Goal: Entertainment & Leisure: Consume media (video, audio)

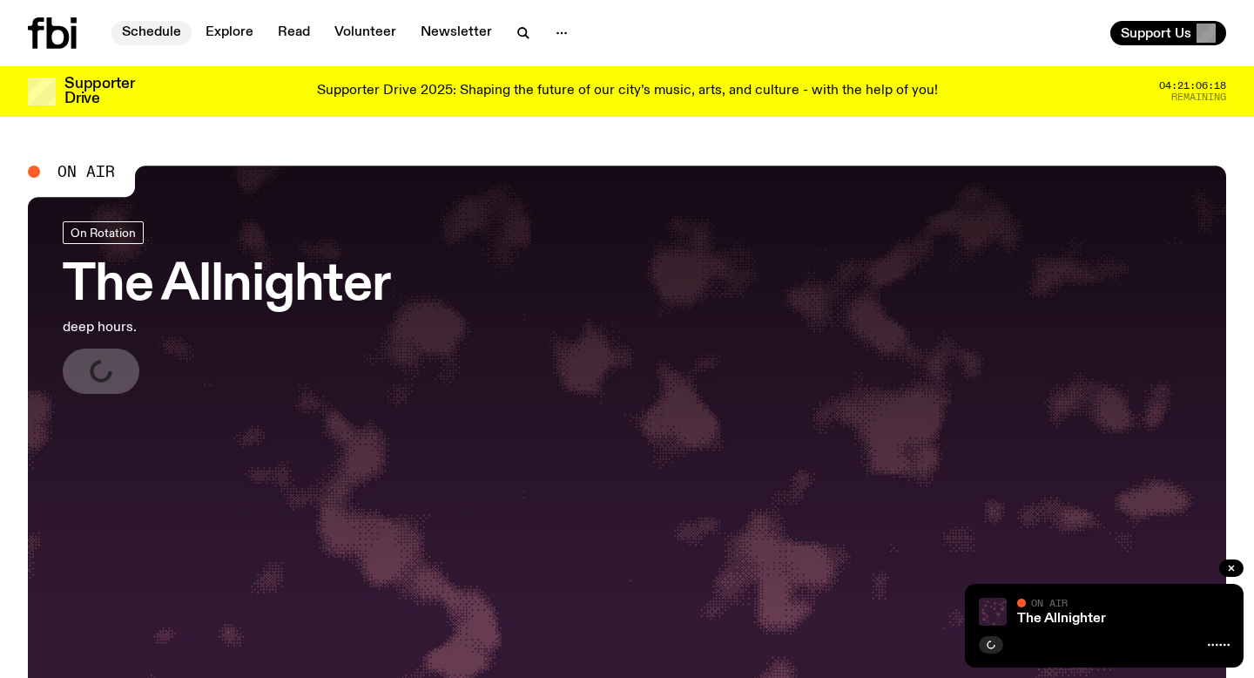
click at [149, 32] on link "Schedule" at bounding box center [151, 33] width 80 height 24
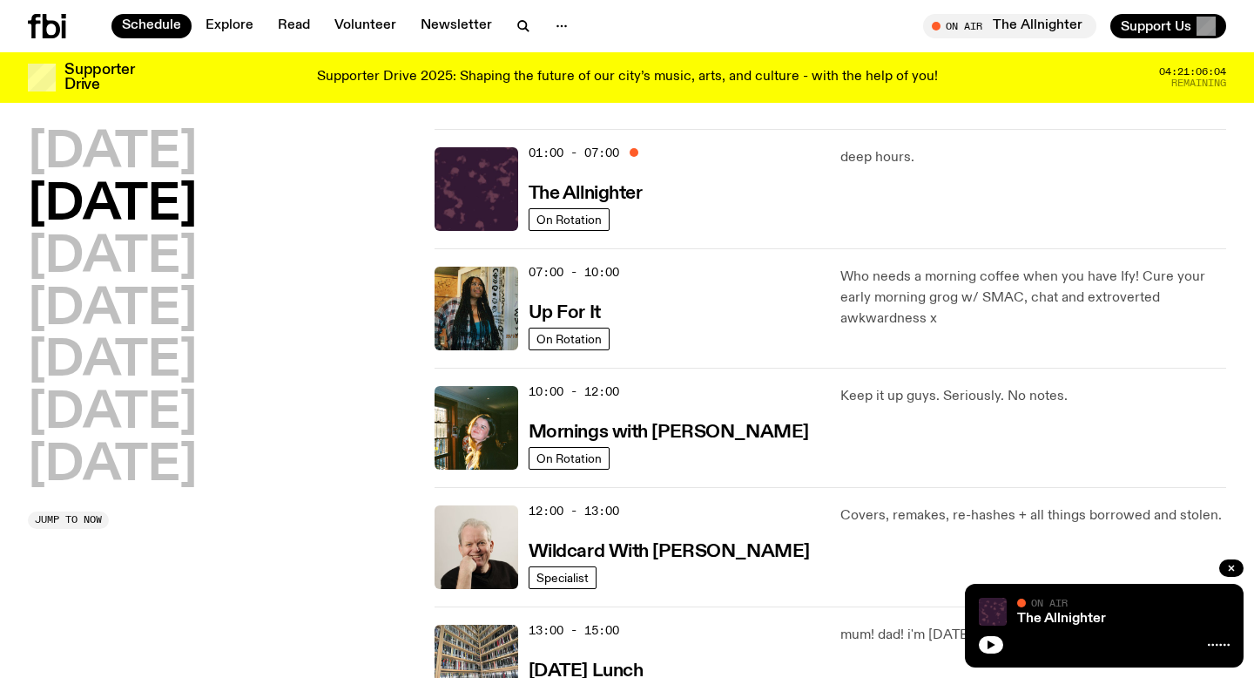
scroll to position [25, 0]
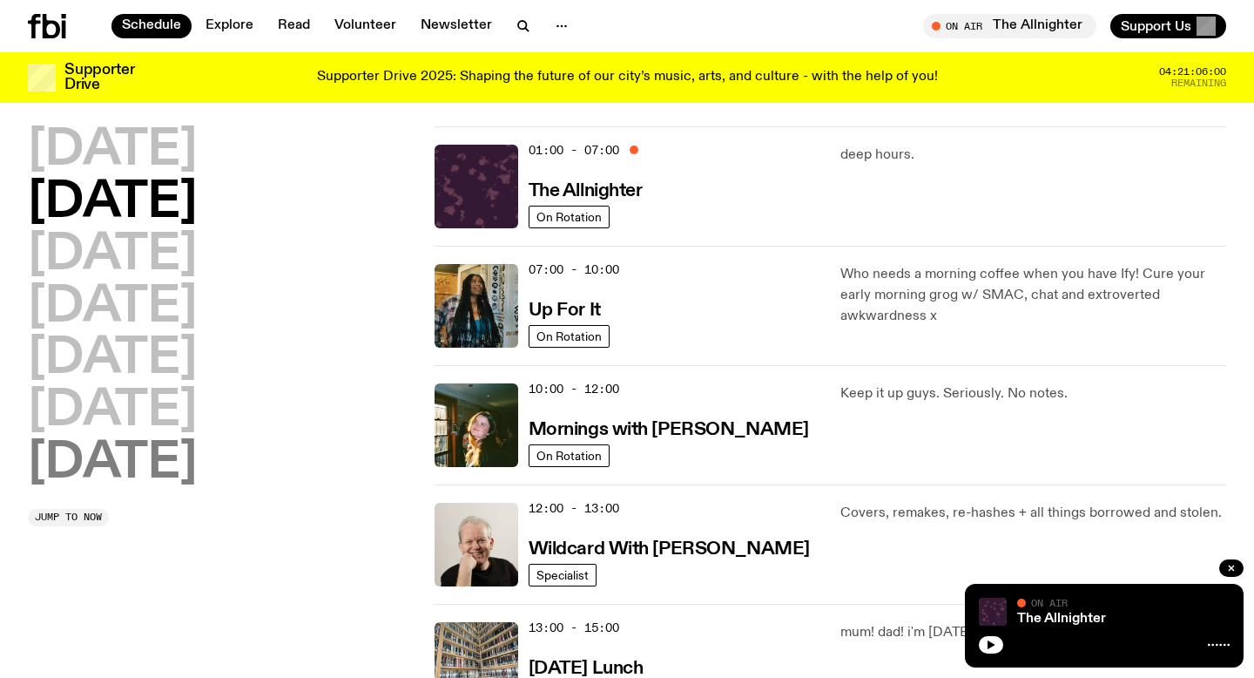
click at [166, 466] on h2 "[DATE]" at bounding box center [112, 463] width 169 height 49
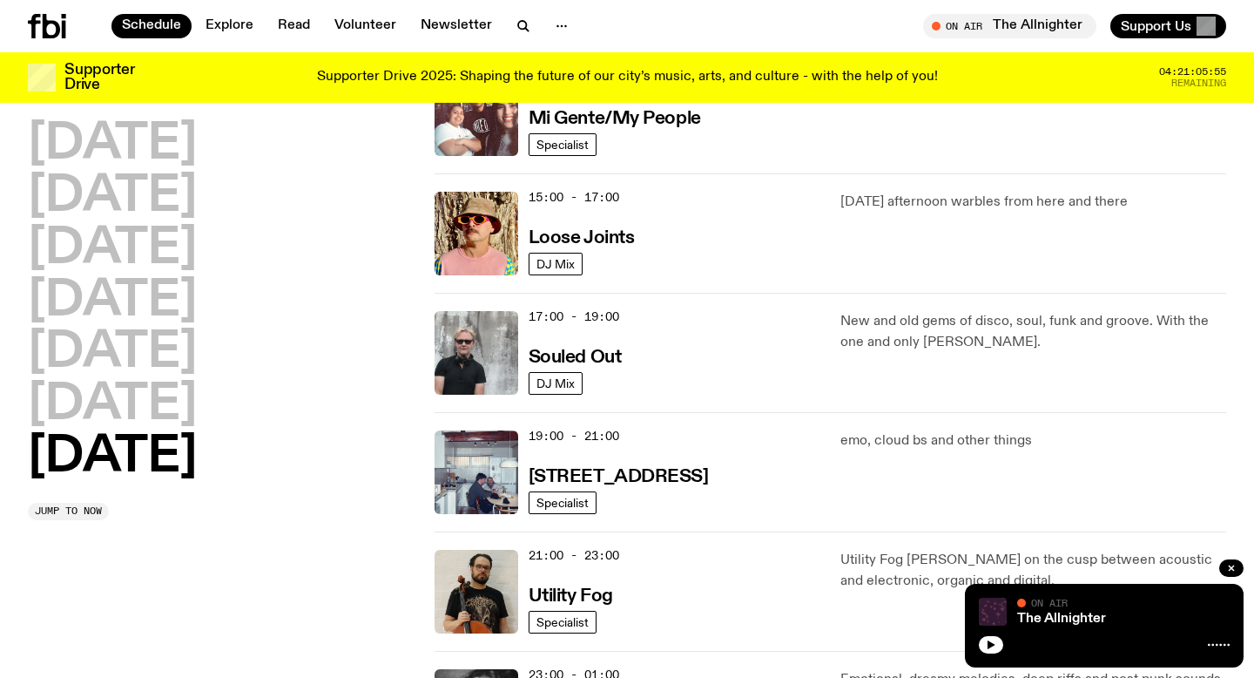
scroll to position [935, 0]
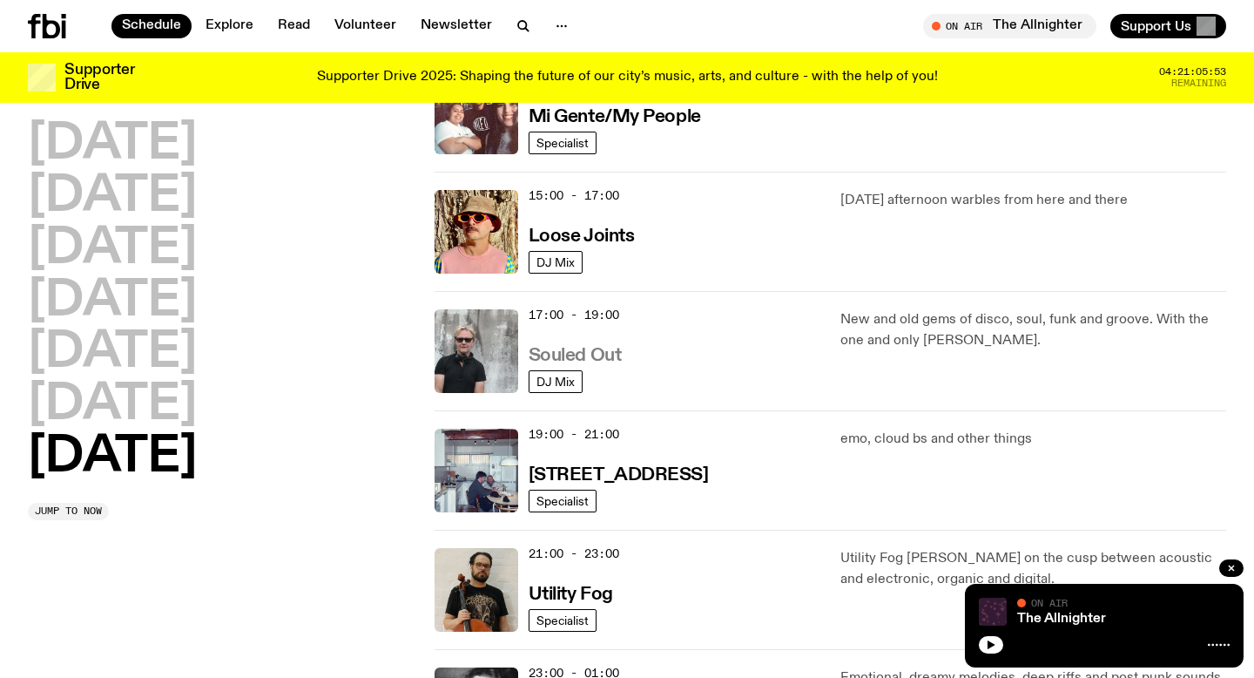
click at [554, 352] on h3 "Souled Out" at bounding box center [575, 356] width 93 height 18
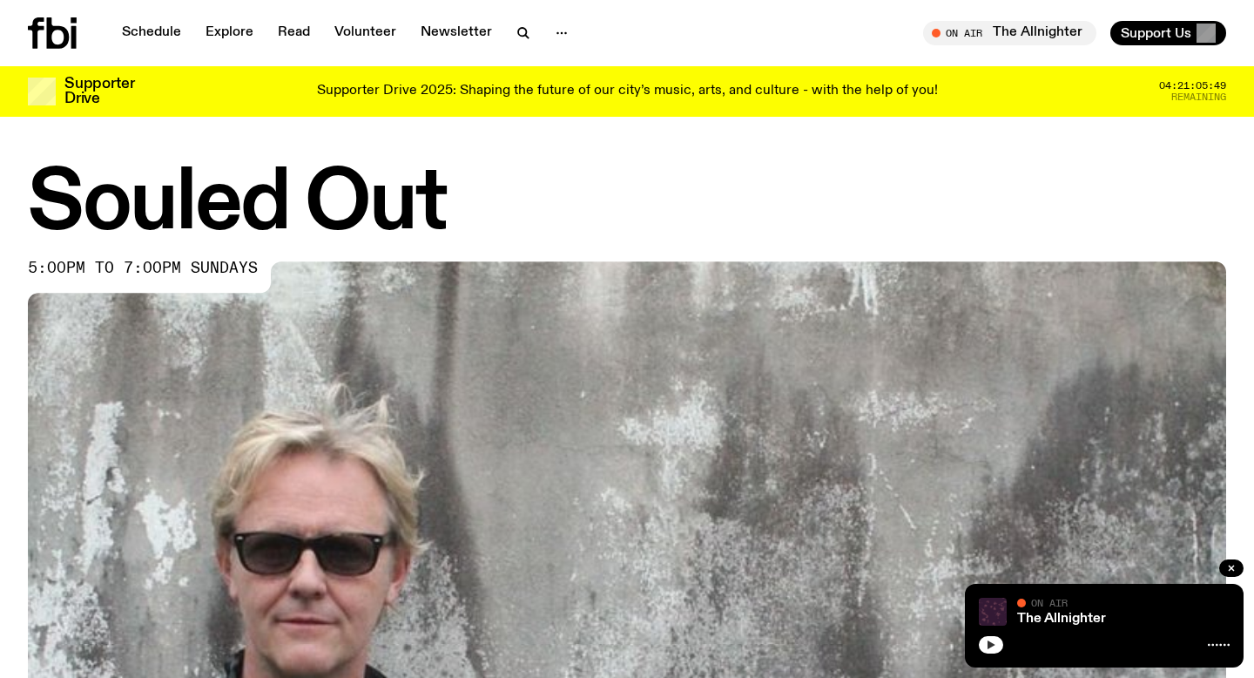
click at [995, 641] on icon "button" at bounding box center [991, 644] width 10 height 10
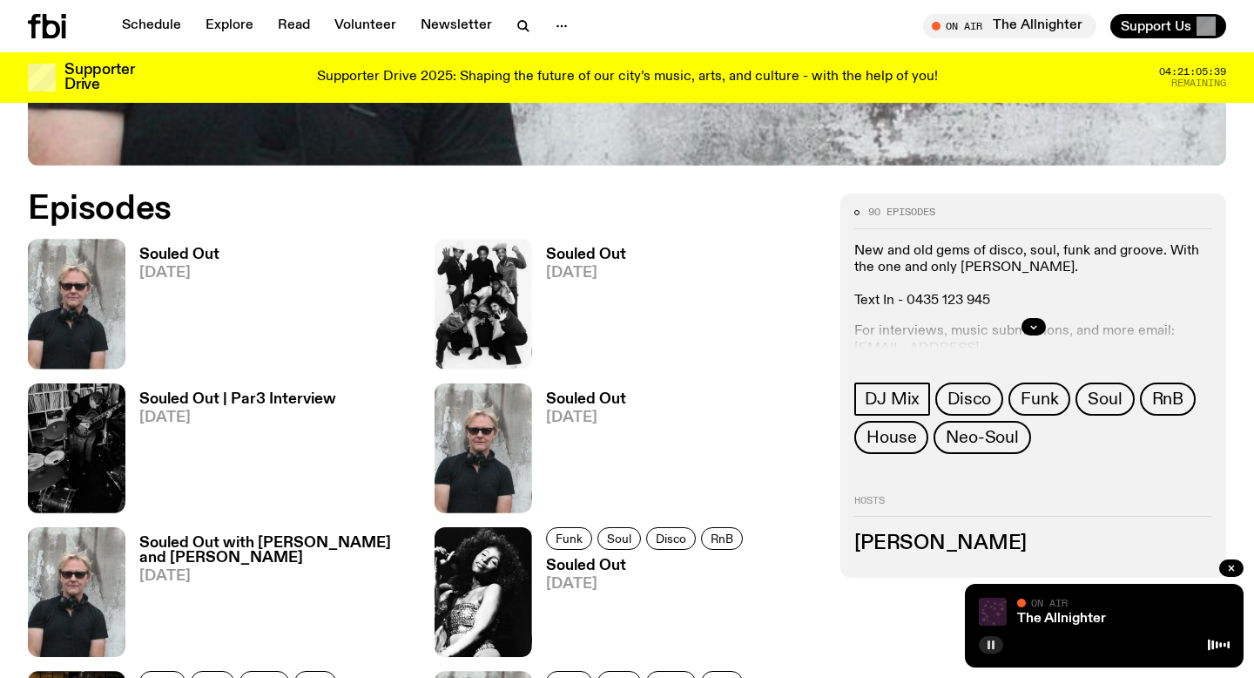
scroll to position [754, 0]
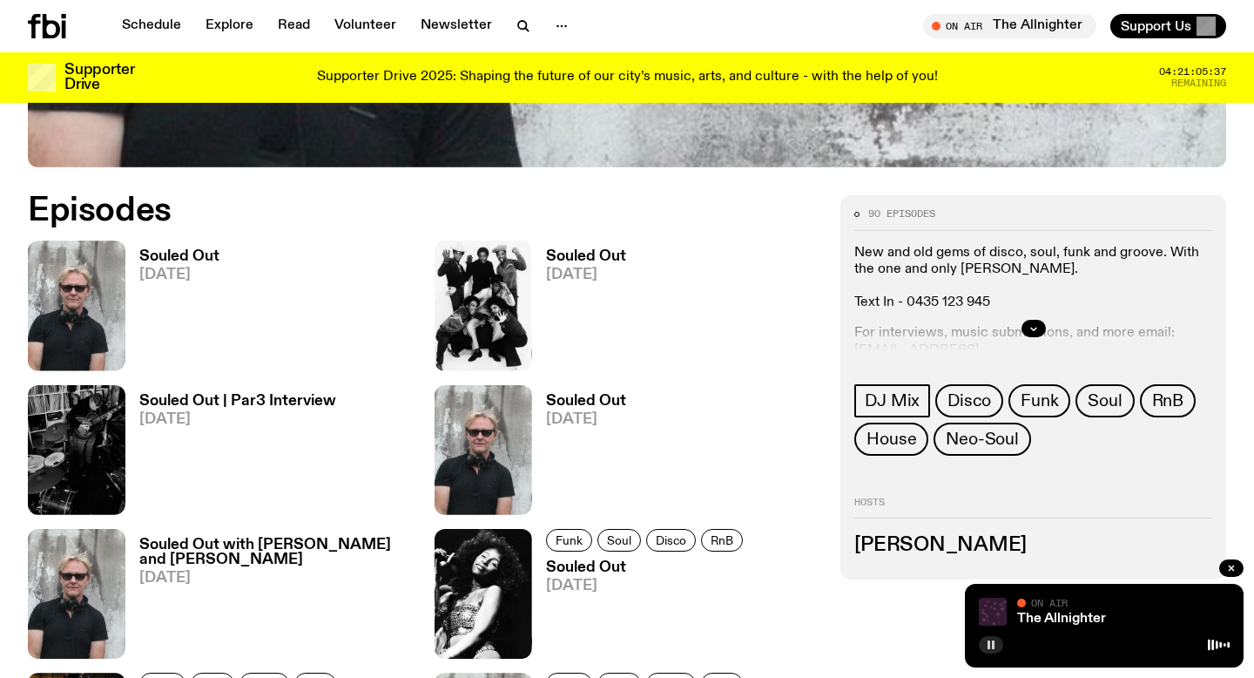
click at [171, 262] on h3 "Souled Out" at bounding box center [179, 256] width 80 height 15
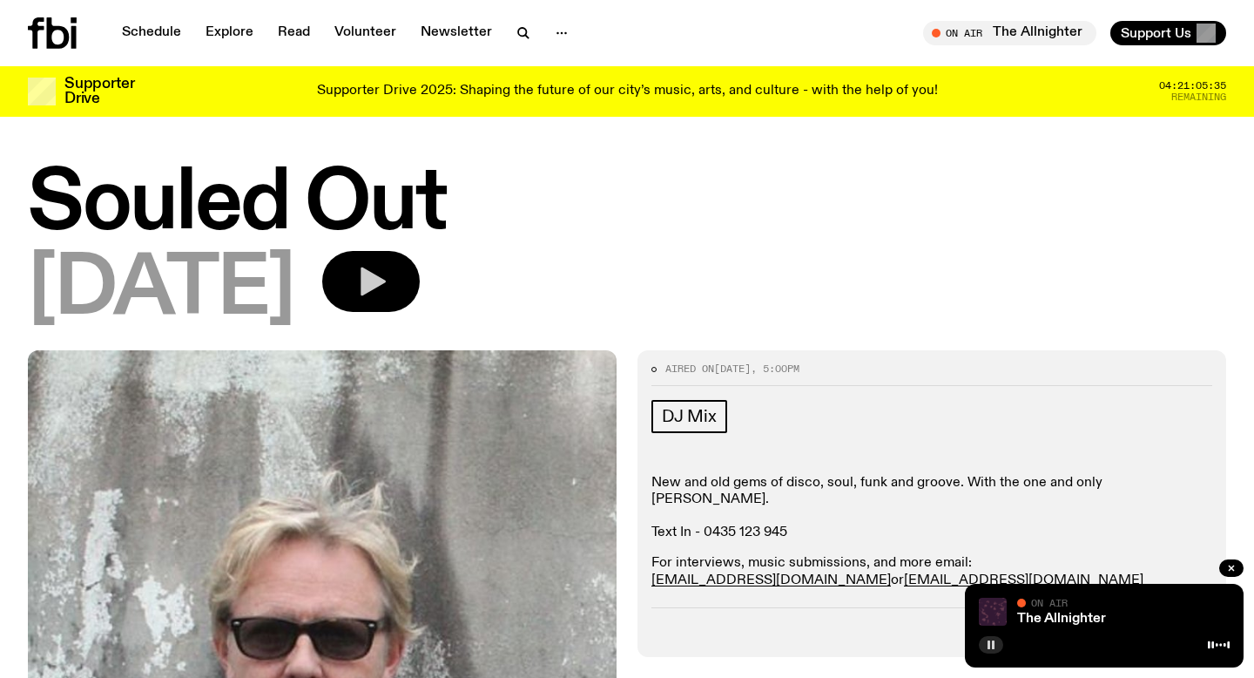
click at [389, 274] on icon "button" at bounding box center [371, 281] width 35 height 35
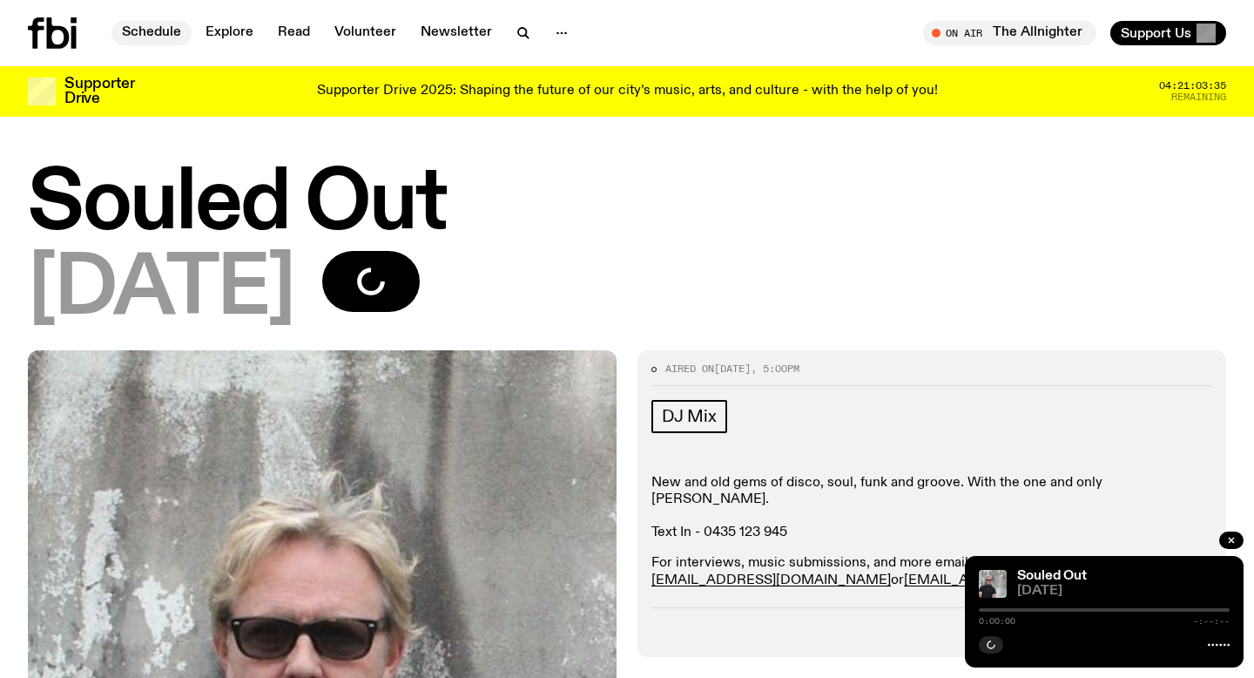
click at [154, 29] on link "Schedule" at bounding box center [151, 33] width 80 height 24
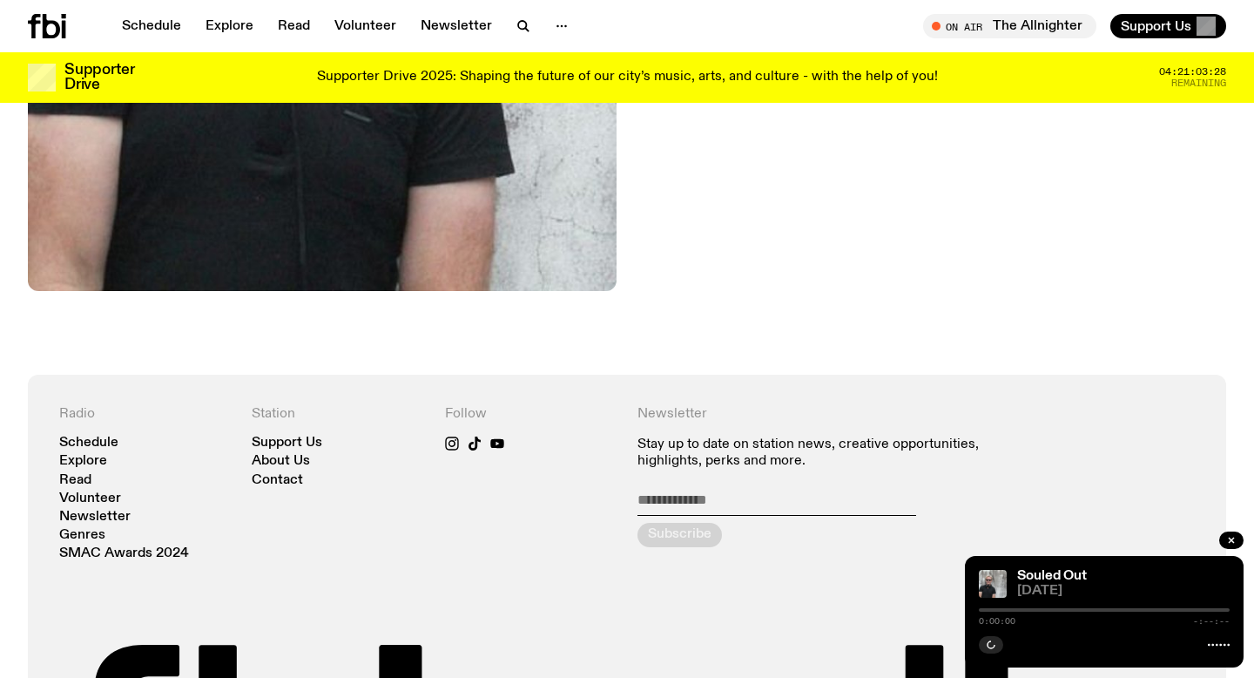
scroll to position [834, 0]
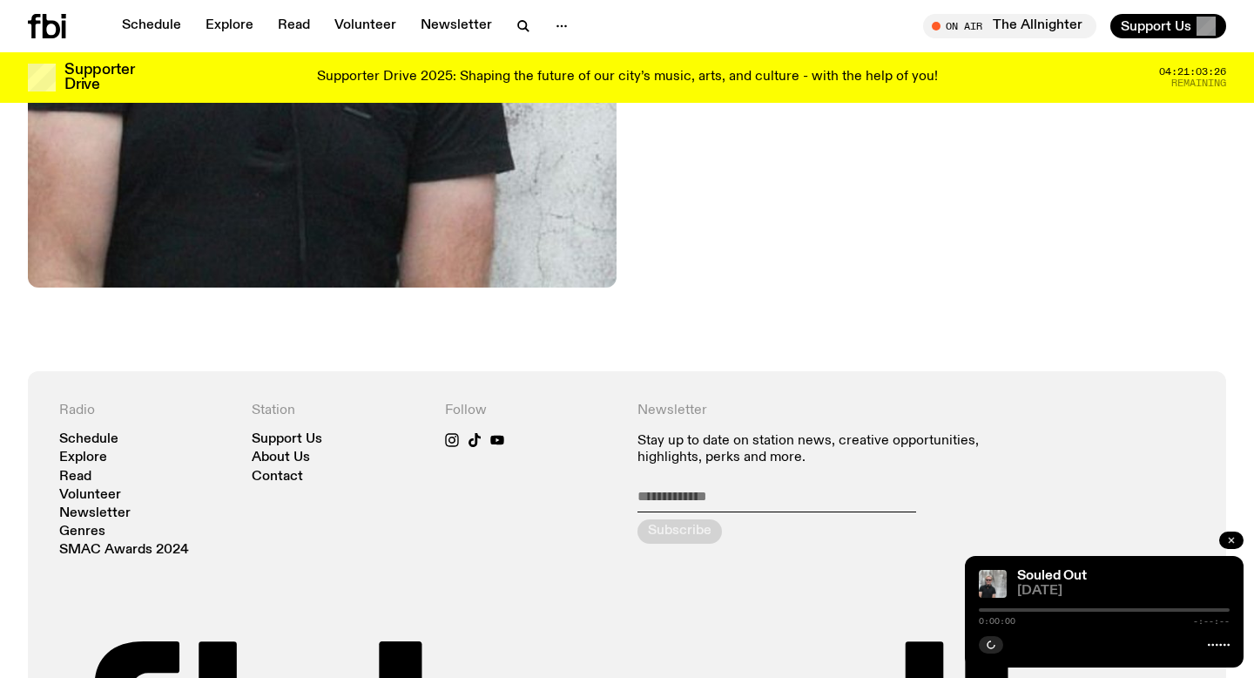
click at [1234, 537] on icon "button" at bounding box center [1231, 540] width 10 height 10
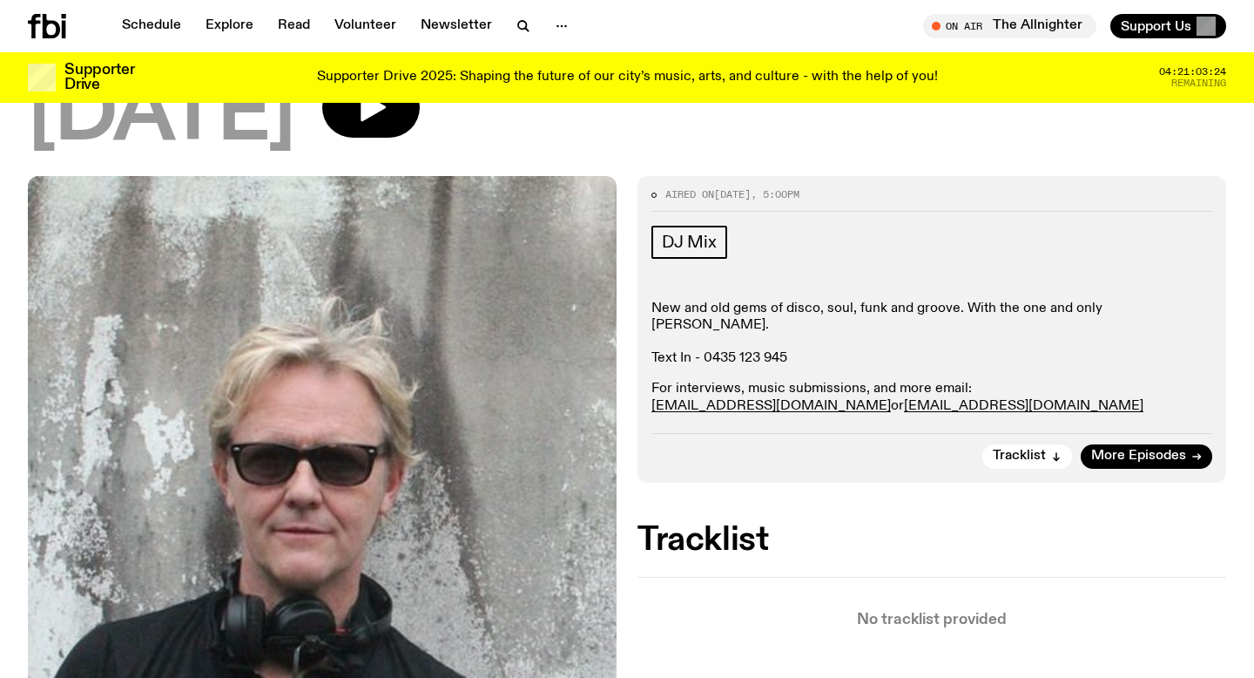
scroll to position [0, 0]
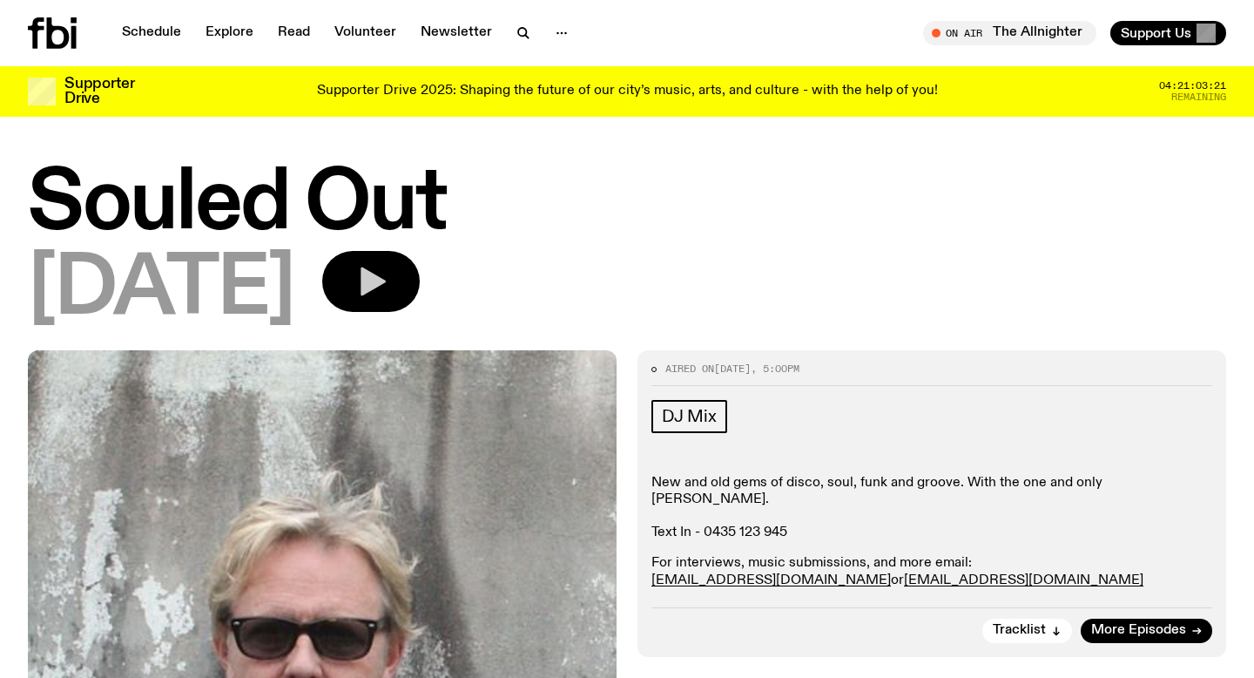
click at [386, 280] on icon "button" at bounding box center [373, 281] width 25 height 29
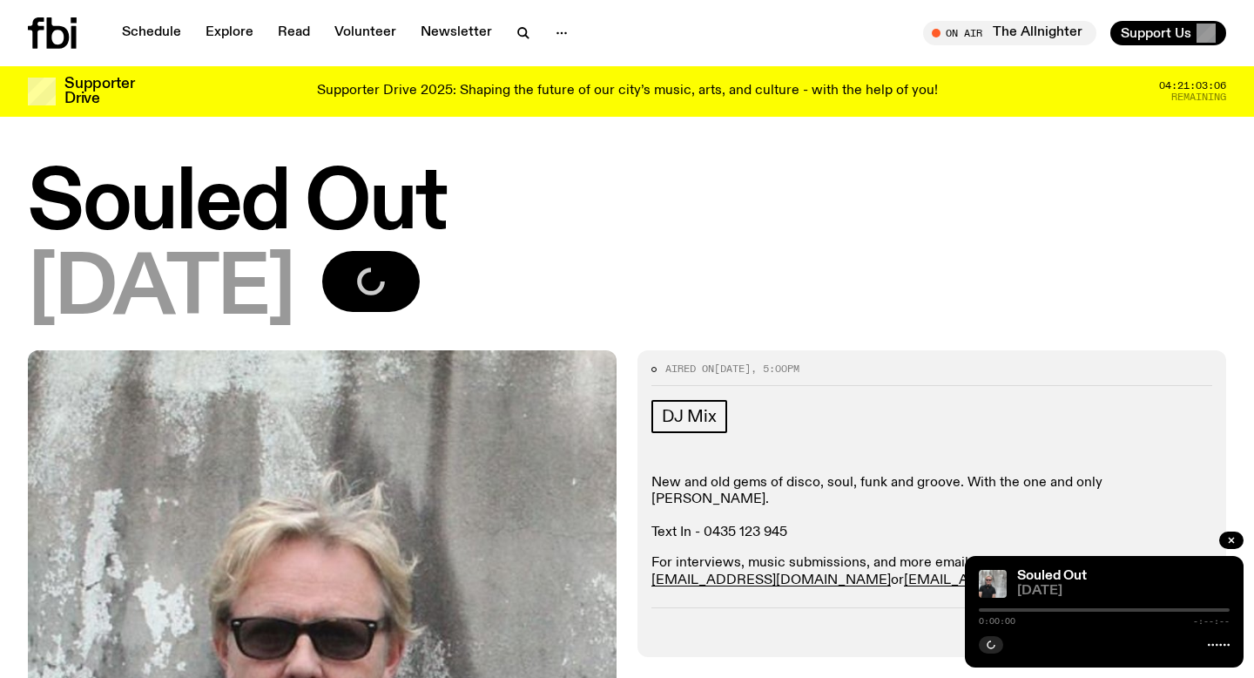
click at [368, 303] on div "[DATE]" at bounding box center [627, 290] width 1199 height 78
click at [153, 38] on link "Schedule" at bounding box center [151, 33] width 80 height 24
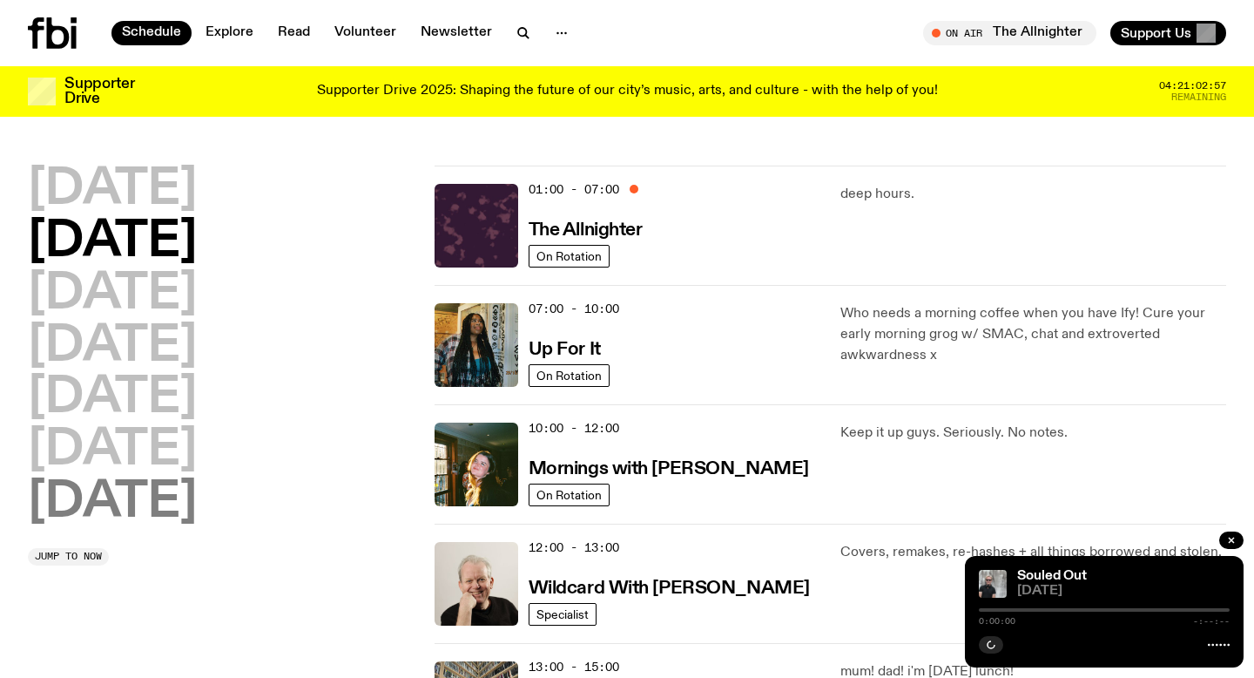
click at [157, 505] on h2 "[DATE]" at bounding box center [112, 502] width 169 height 49
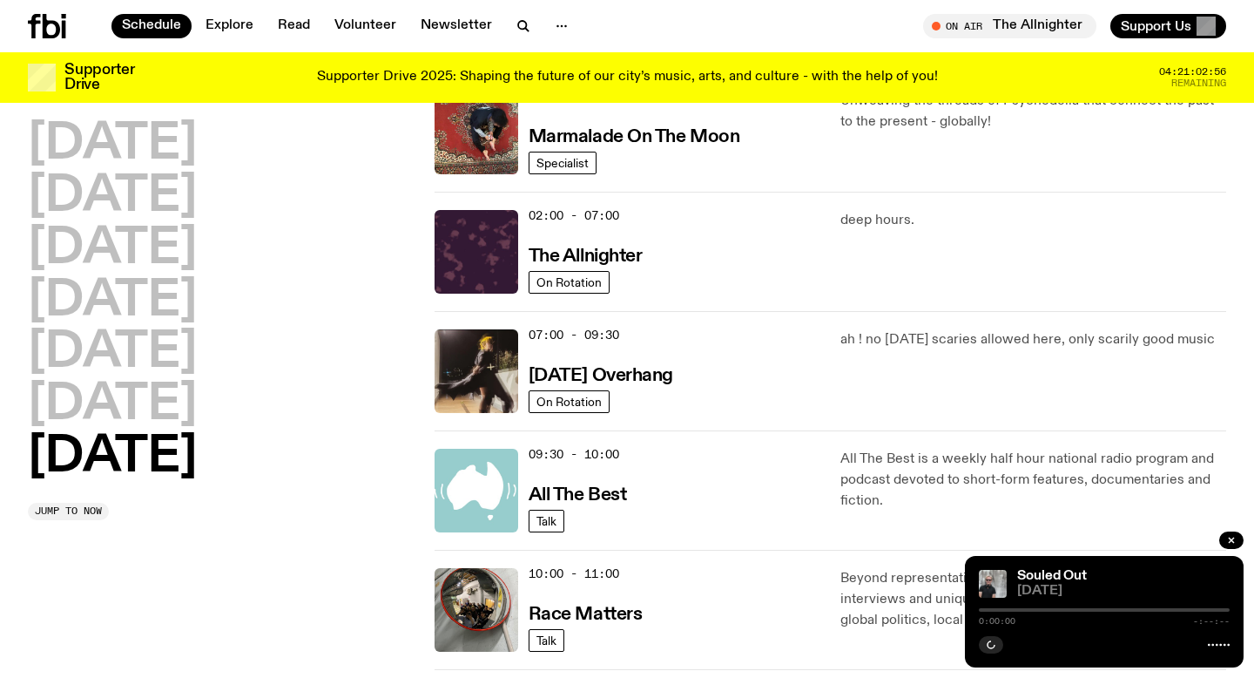
scroll to position [85, 0]
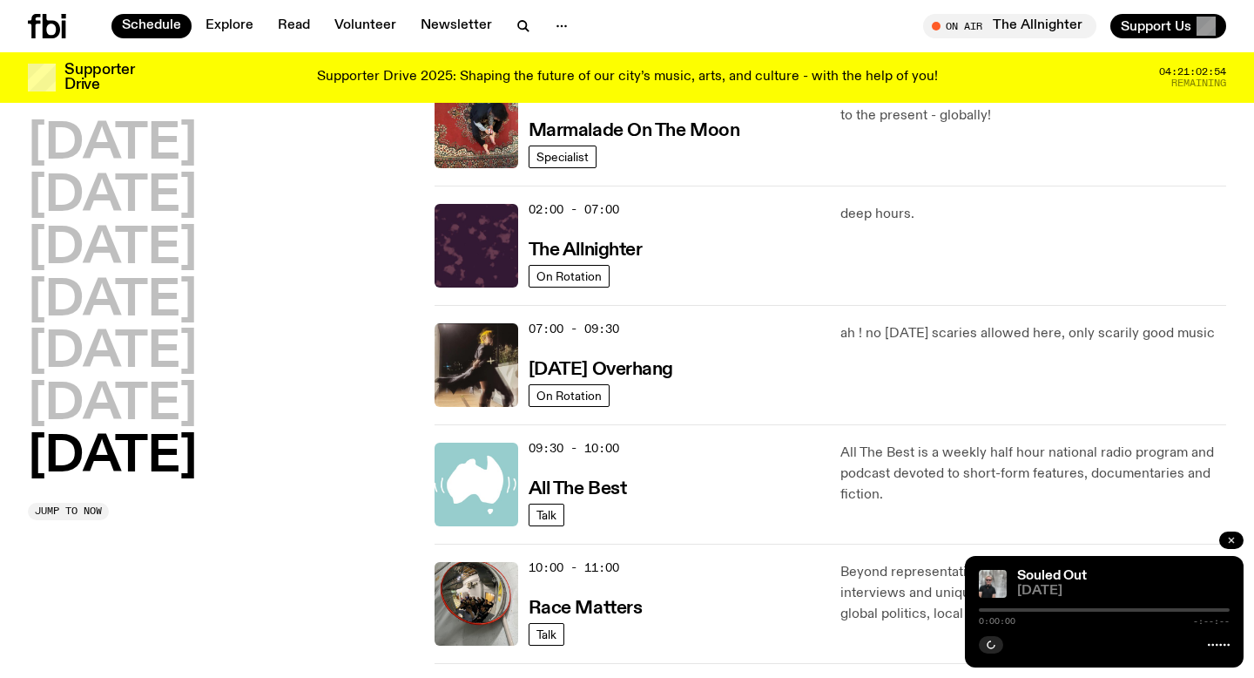
click at [1234, 538] on icon "button" at bounding box center [1231, 539] width 5 height 5
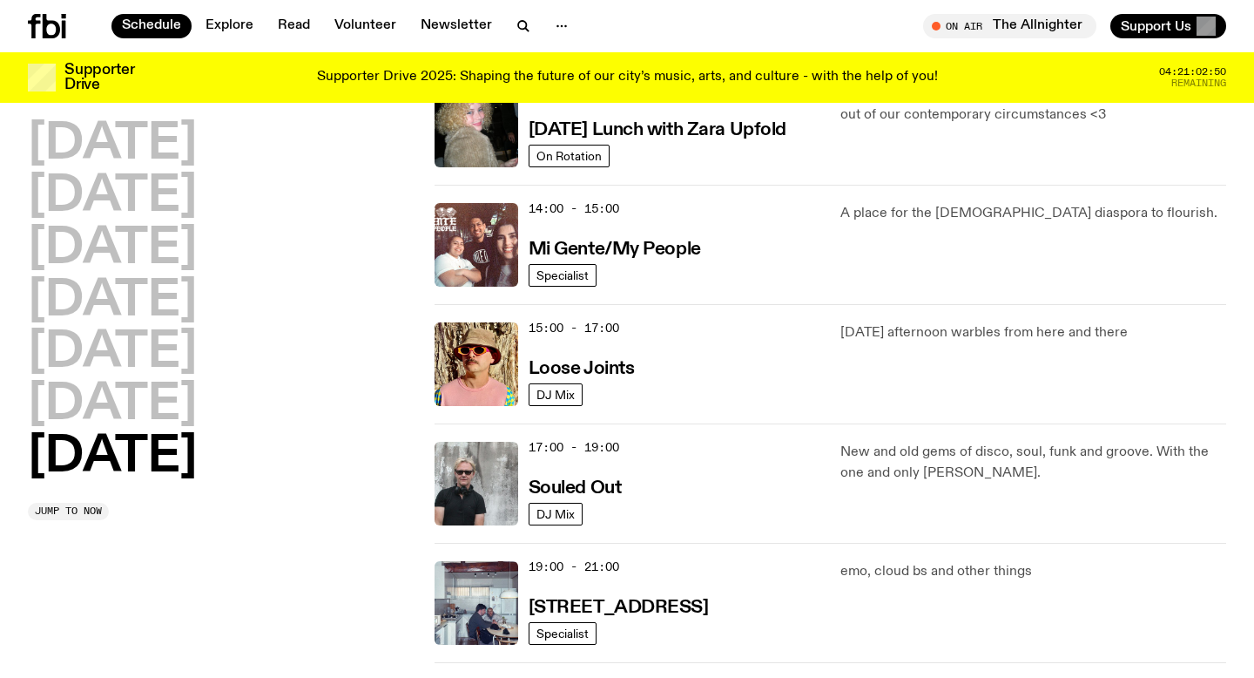
scroll to position [902, 0]
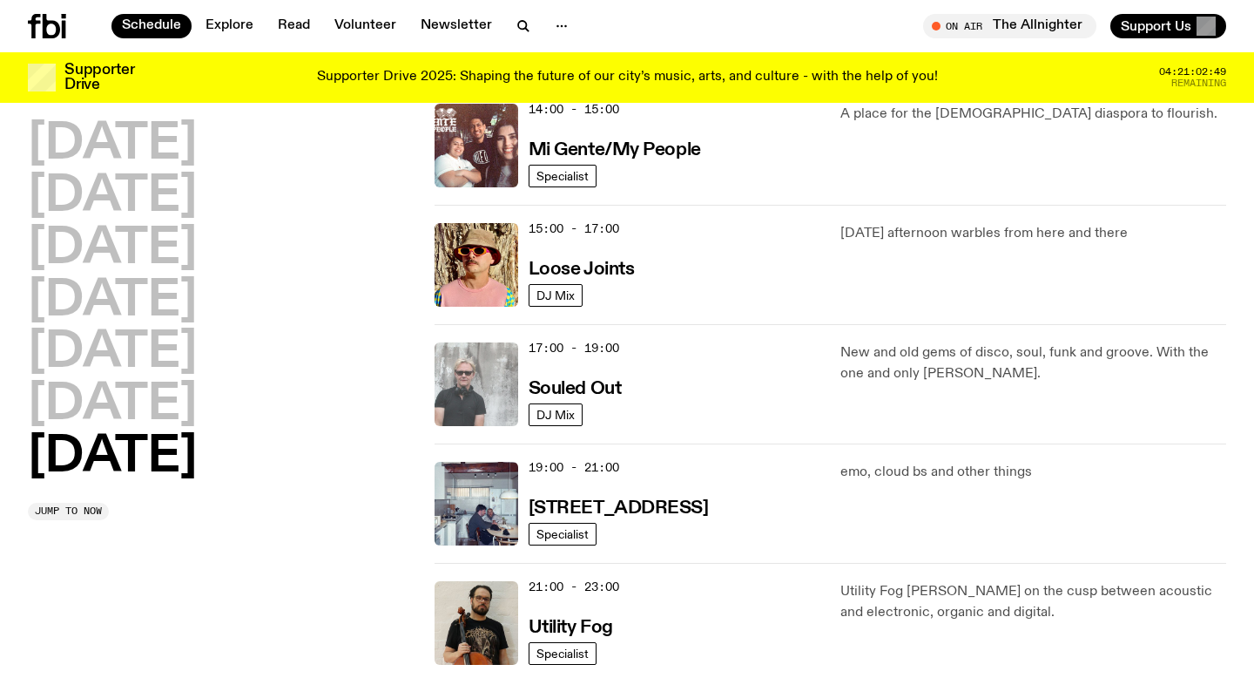
click at [482, 364] on img at bounding box center [477, 384] width 84 height 84
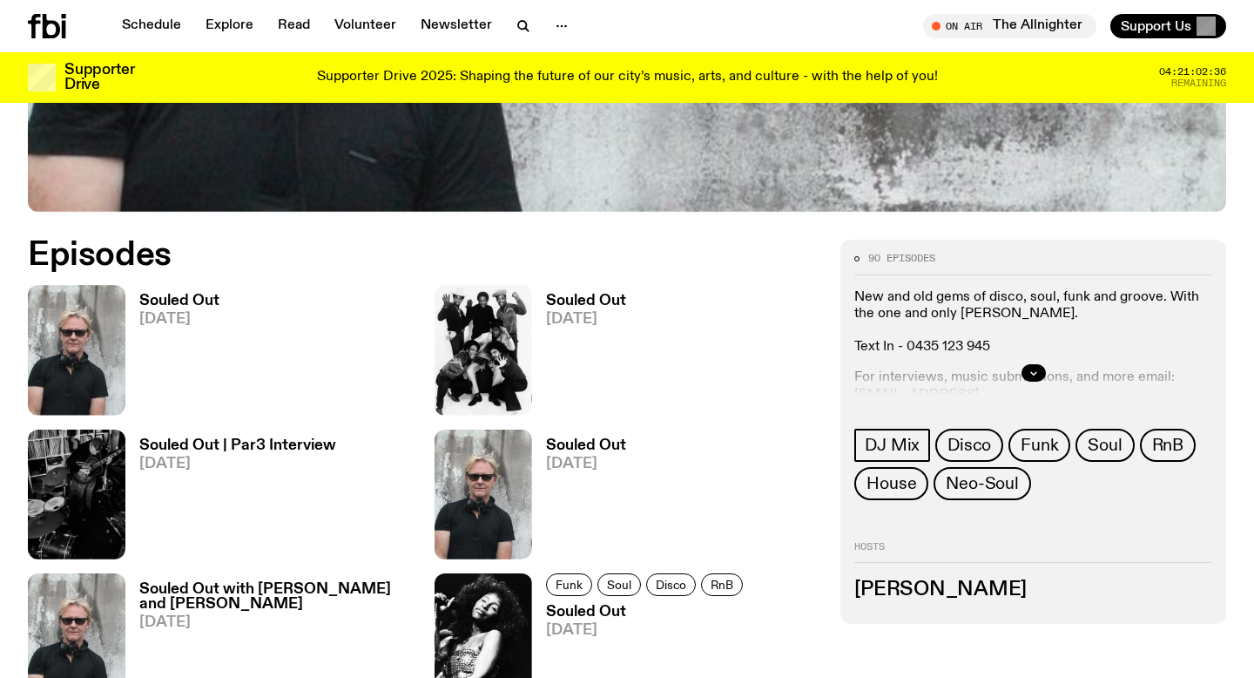
scroll to position [708, 0]
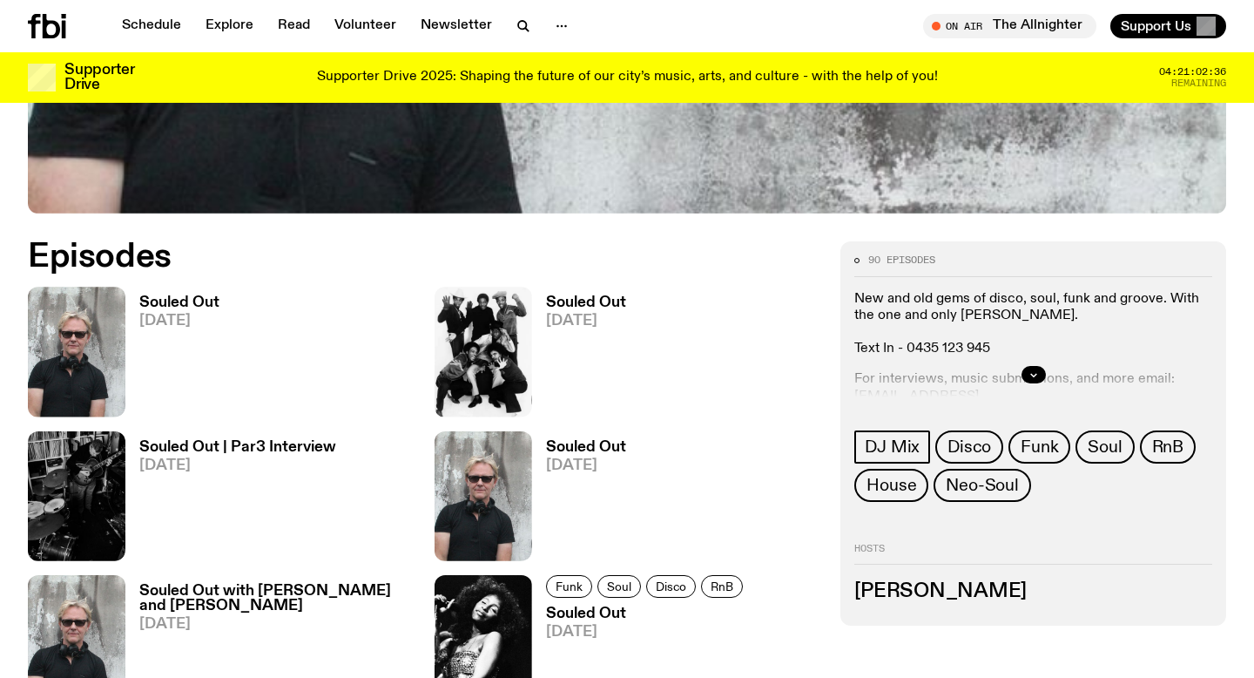
click at [509, 545] on img at bounding box center [484, 496] width 98 height 130
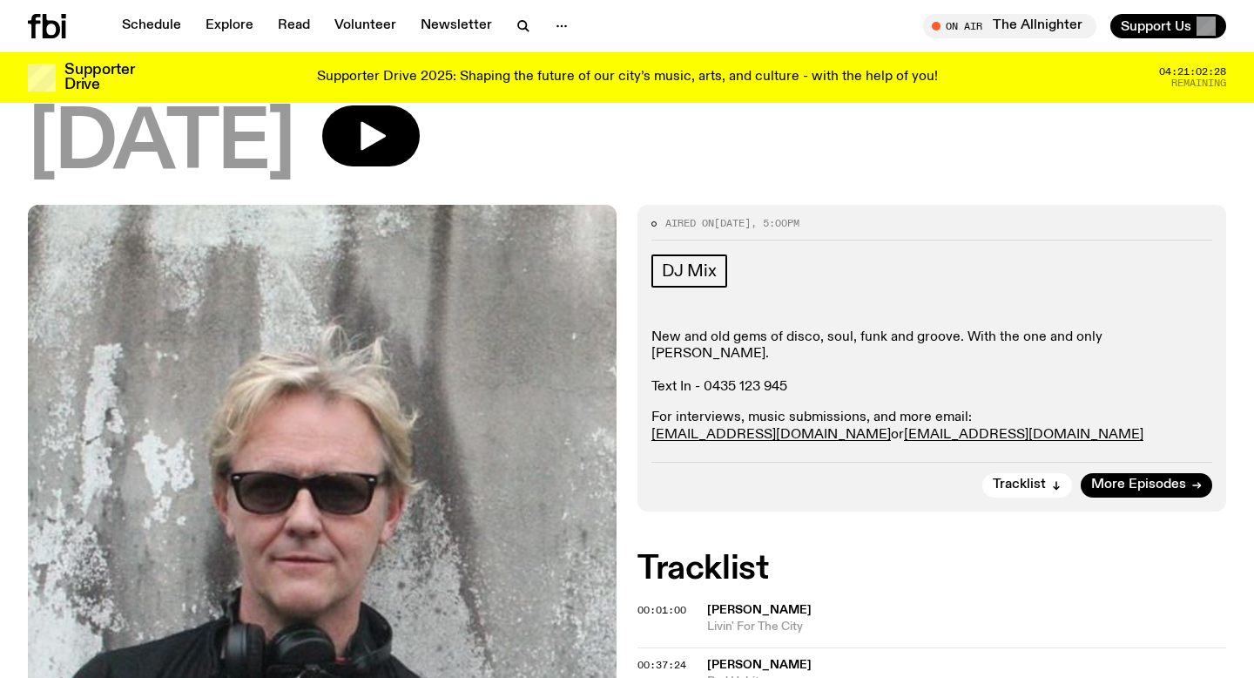
scroll to position [131, 0]
click at [1136, 479] on span "More Episodes" at bounding box center [1138, 485] width 95 height 13
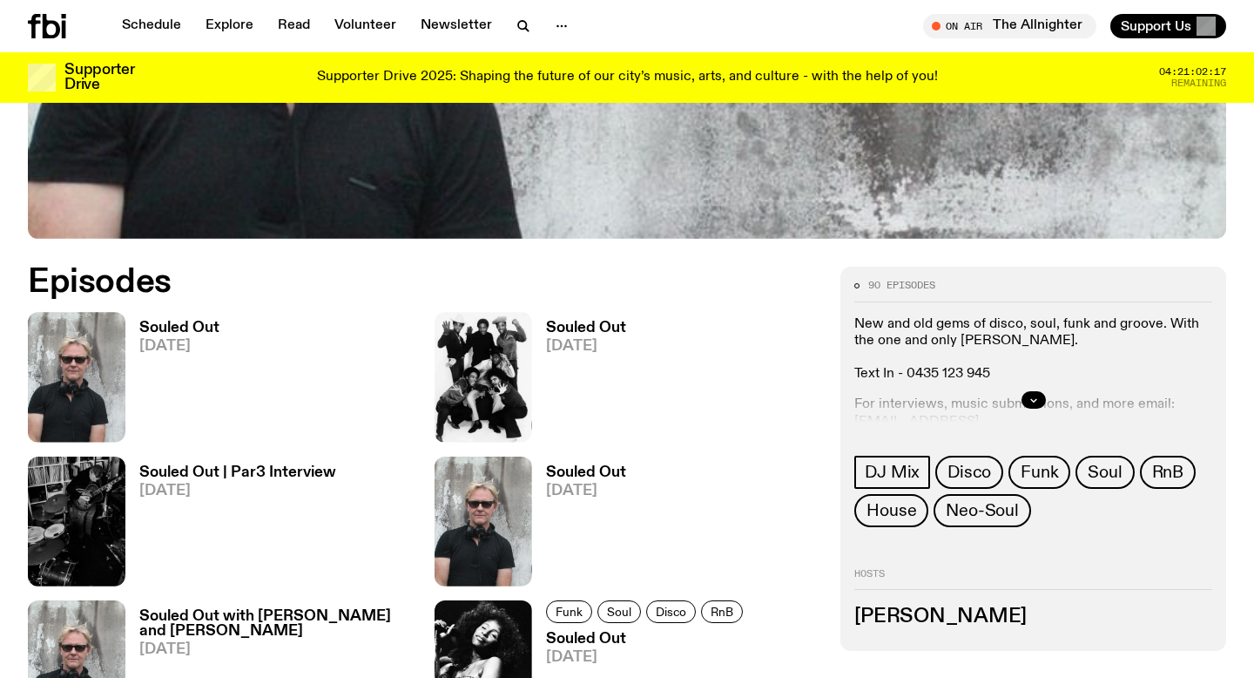
scroll to position [682, 0]
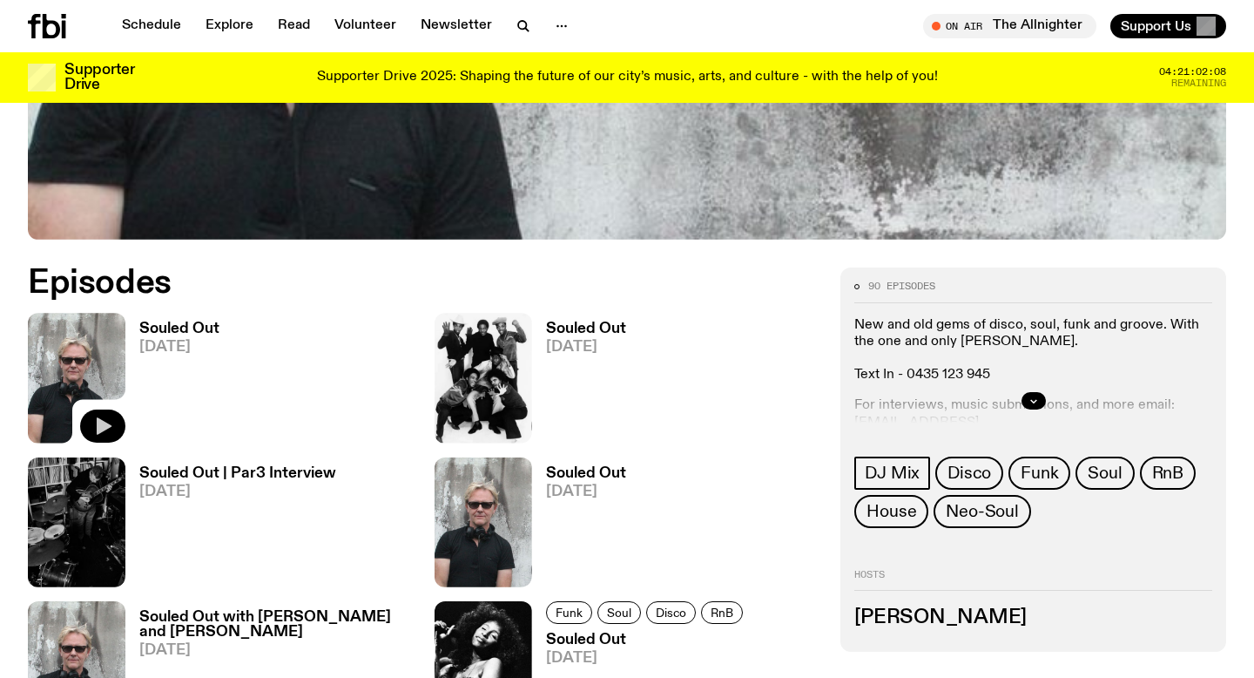
click at [103, 420] on icon "button" at bounding box center [102, 426] width 21 height 21
